Goal: Task Accomplishment & Management: Manage account settings

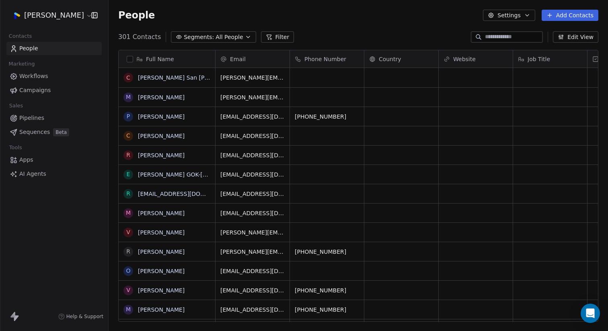
scroll to position [291, 499]
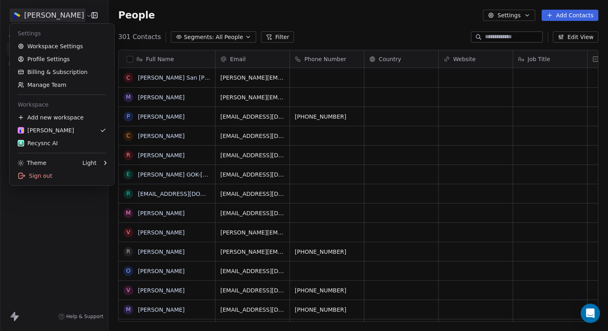
click at [66, 17] on html "Jan Tejano Contacts People Marketing Workflows Campaigns Sales Pipelines Sequen…" at bounding box center [304, 165] width 608 height 331
click at [47, 144] on div "Recysnc AI" at bounding box center [38, 143] width 40 height 8
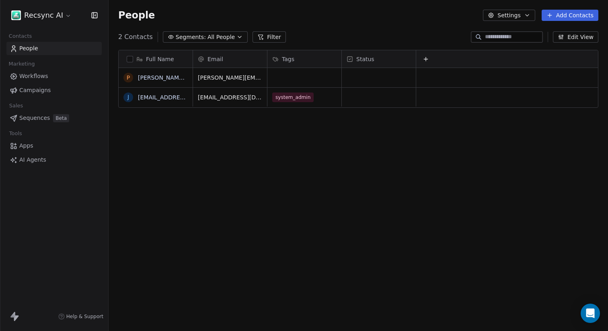
scroll to position [291, 499]
click at [280, 212] on div "Full Name p patrick_tej@yahoo.com j janpatz2483@gmail.com Email Tags Status pat…" at bounding box center [358, 188] width 499 height 291
click at [63, 16] on html "Recsync AI Contacts People Marketing Workflows Campaigns Sales Sequences Beta T…" at bounding box center [304, 165] width 608 height 331
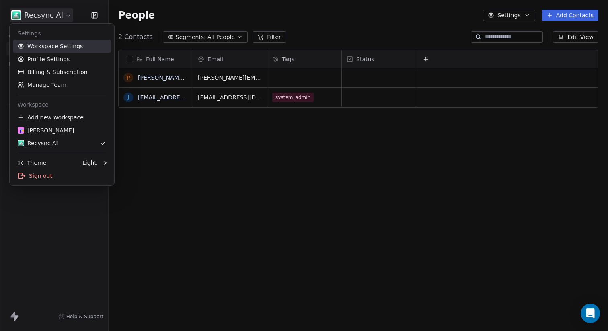
click at [51, 50] on link "Workspace Settings" at bounding box center [62, 46] width 98 height 13
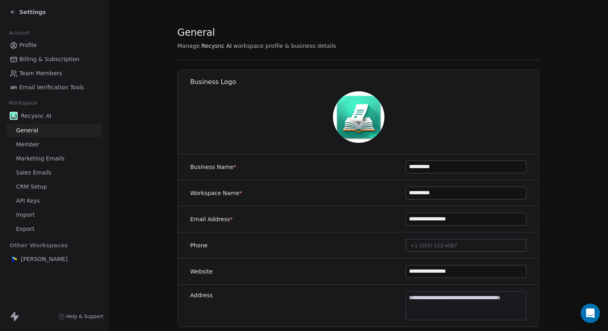
click at [30, 207] on div "Recysnc AI General Member Marketing Emails Sales Emails CRM Setup API Keys Impo…" at bounding box center [53, 172] width 95 height 127
click at [33, 199] on span "API Keys" at bounding box center [28, 201] width 24 height 8
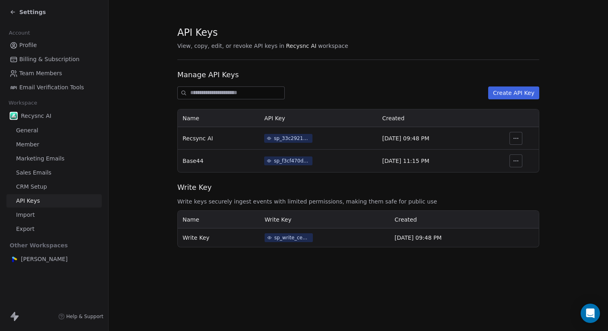
click at [32, 46] on span "Profile" at bounding box center [28, 45] width 18 height 8
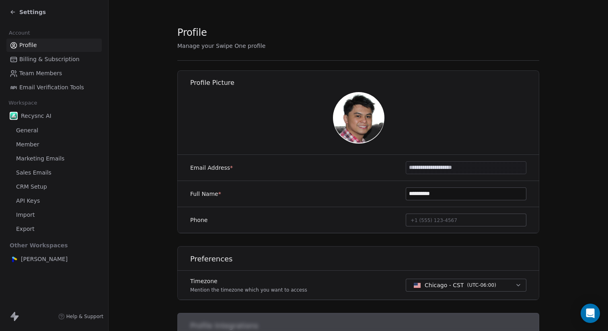
click at [30, 10] on span "Settings" at bounding box center [32, 12] width 27 height 8
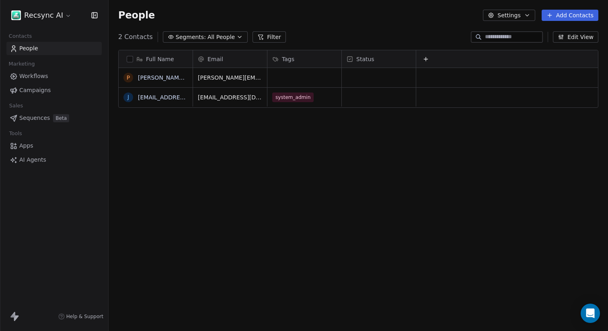
scroll to position [291, 499]
click at [30, 144] on span "Apps" at bounding box center [26, 145] width 14 height 8
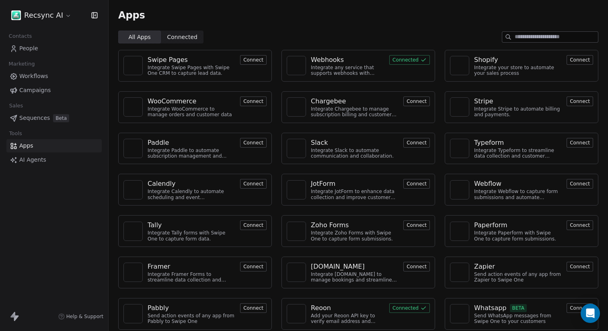
click at [412, 59] on button "Connected" at bounding box center [409, 60] width 41 height 10
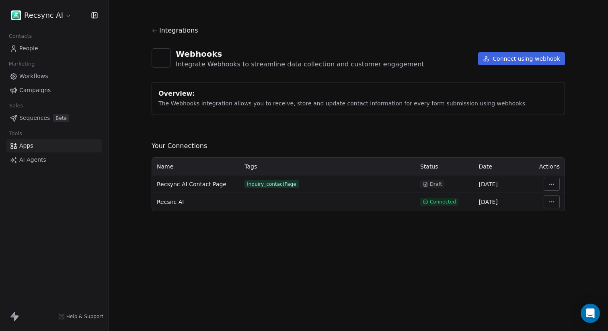
click at [431, 185] on span "Draft" at bounding box center [436, 184] width 12 height 6
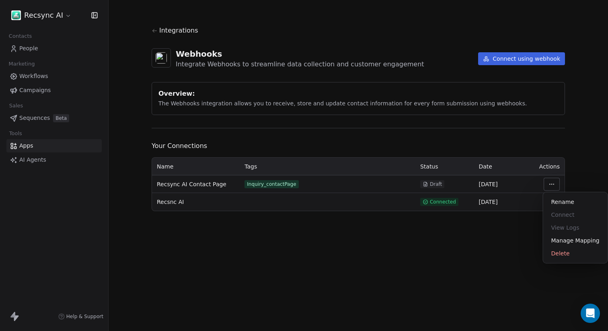
click at [554, 184] on html "Recsync AI Contacts People Marketing Workflows Campaigns Sales Sequences Beta T…" at bounding box center [304, 165] width 608 height 331
click at [560, 201] on div "Rename" at bounding box center [575, 201] width 58 height 13
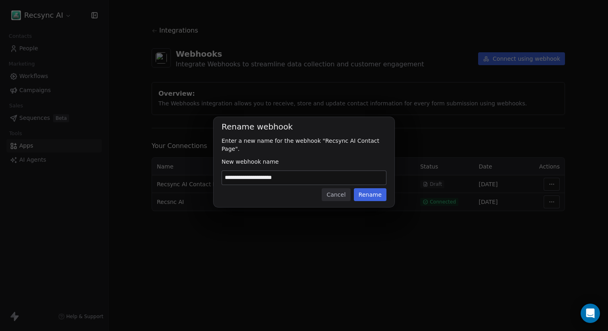
click at [371, 189] on button "Rename" at bounding box center [370, 194] width 33 height 13
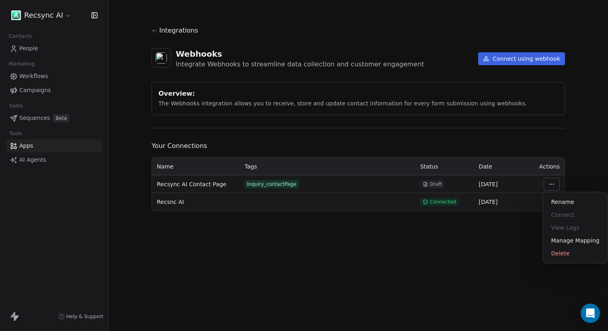
click at [556, 182] on html "Recsync AI Contacts People Marketing Workflows Campaigns Sales Sequences Beta T…" at bounding box center [304, 165] width 608 height 331
click at [576, 242] on div "Manage Mapping" at bounding box center [575, 240] width 58 height 13
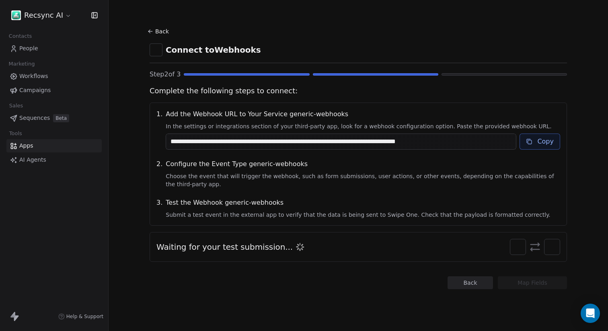
click at [543, 144] on button "Copy" at bounding box center [539, 141] width 41 height 16
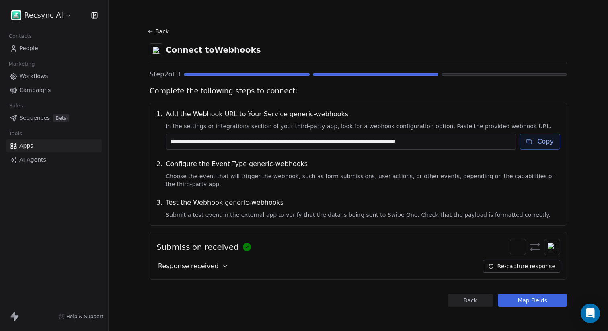
click at [512, 267] on button "Re-capture response" at bounding box center [521, 266] width 77 height 13
click at [525, 301] on button "Map Fields" at bounding box center [532, 300] width 69 height 13
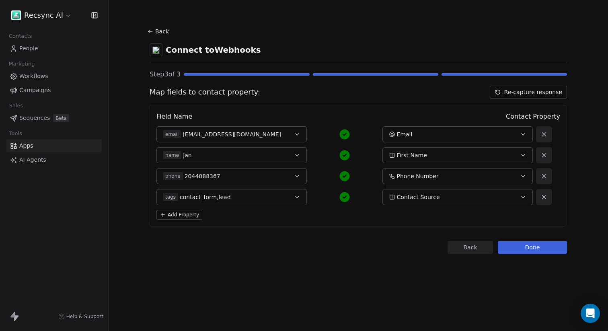
click at [532, 246] on button "Done" at bounding box center [532, 247] width 69 height 13
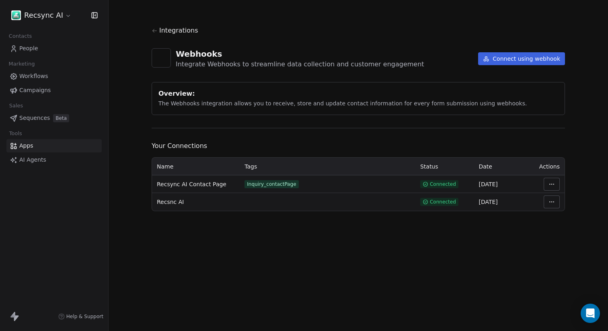
click at [176, 32] on span "Integrations" at bounding box center [178, 31] width 39 height 10
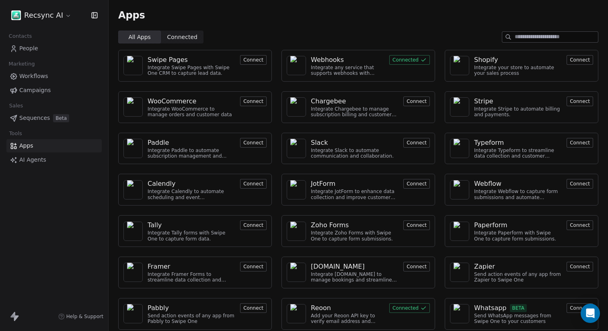
click at [28, 43] on link "People" at bounding box center [53, 48] width 95 height 13
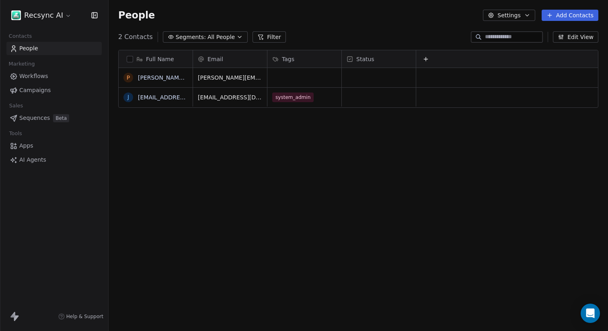
scroll to position [291, 499]
click at [33, 48] on span "People" at bounding box center [28, 48] width 19 height 8
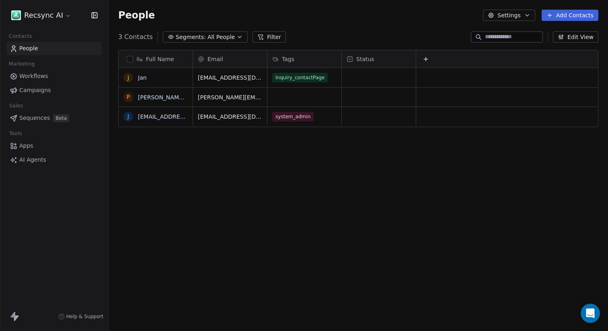
scroll to position [0, 1]
click at [424, 61] on icon at bounding box center [425, 59] width 6 height 6
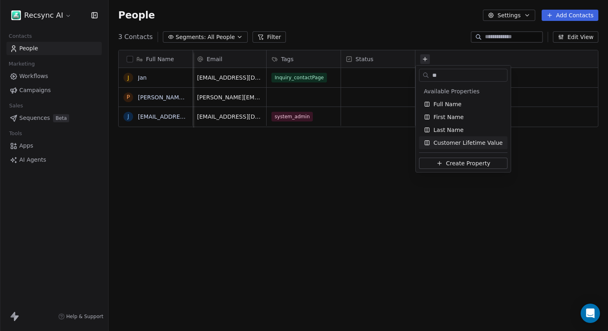
type input "**"
click at [459, 164] on span "Create Property" at bounding box center [468, 163] width 44 height 8
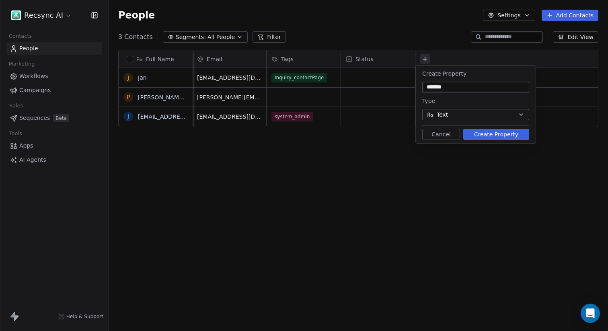
type input "*******"
click at [500, 137] on button "Create Property" at bounding box center [496, 134] width 66 height 11
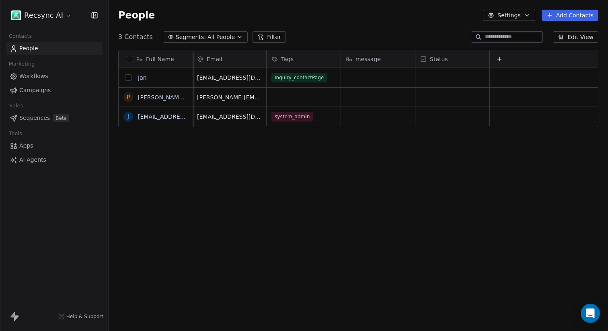
click at [128, 76] on button "grid" at bounding box center [128, 77] width 6 height 6
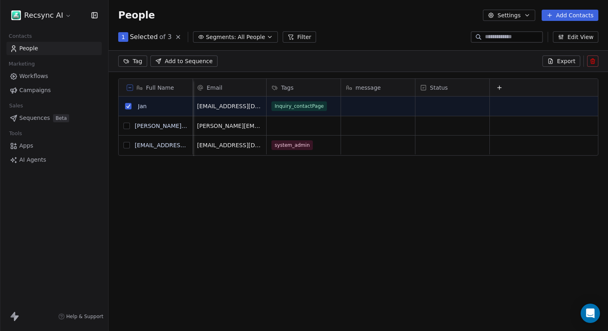
click at [595, 64] on button at bounding box center [592, 60] width 11 height 11
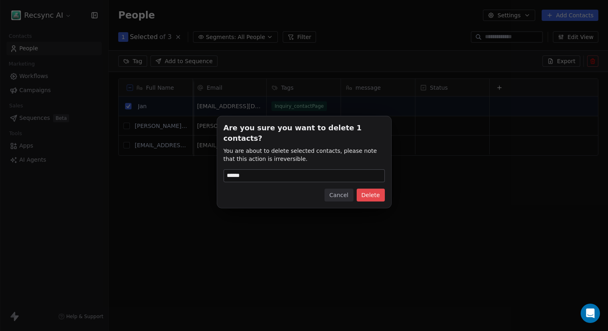
type input "******"
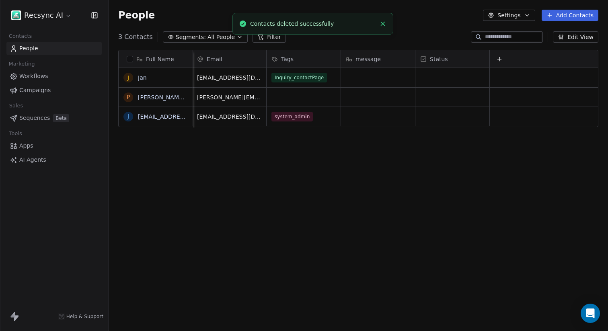
scroll to position [291, 499]
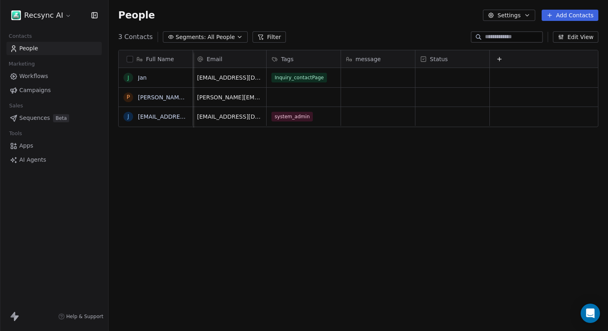
click at [0, 0] on button "grid" at bounding box center [0, 0] width 0 height 0
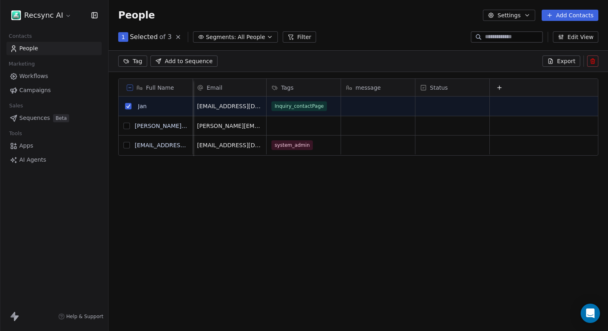
click at [595, 63] on icon at bounding box center [592, 61] width 6 height 6
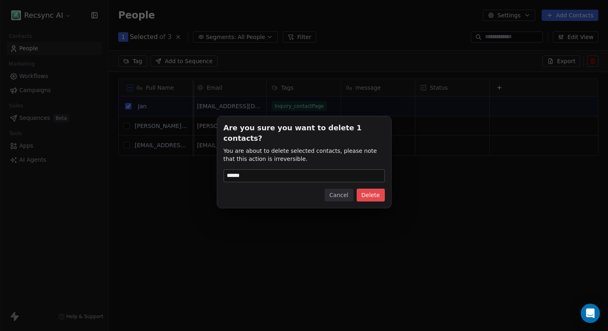
click at [377, 191] on button "Delete" at bounding box center [371, 195] width 28 height 13
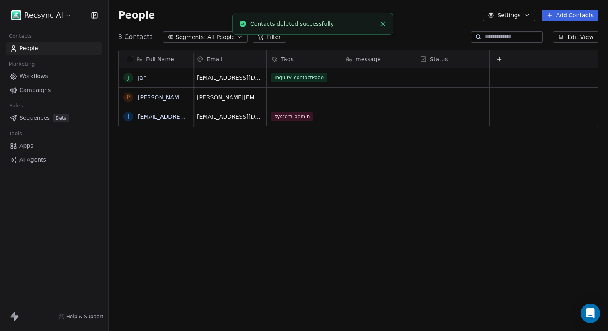
scroll to position [291, 499]
